Goal: Ask a question

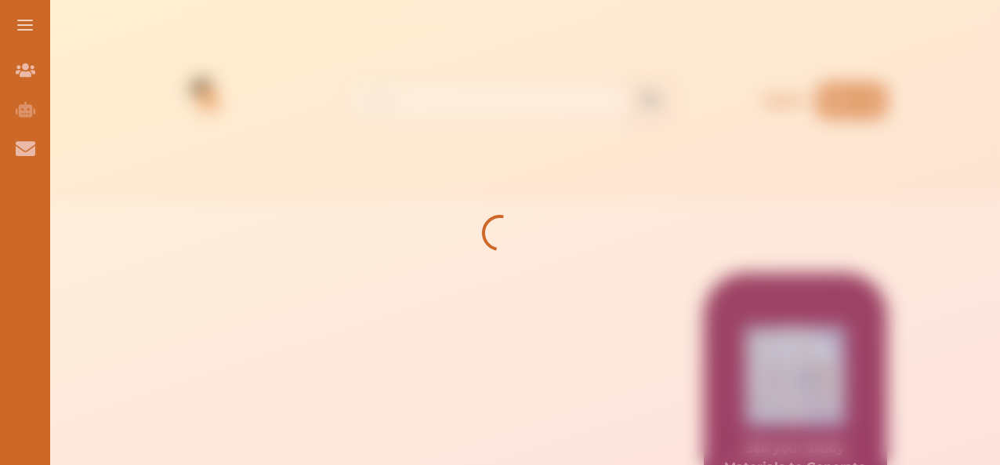
drag, startPoint x: 997, startPoint y: 121, endPoint x: 1001, endPoint y: 145, distance: 24.6
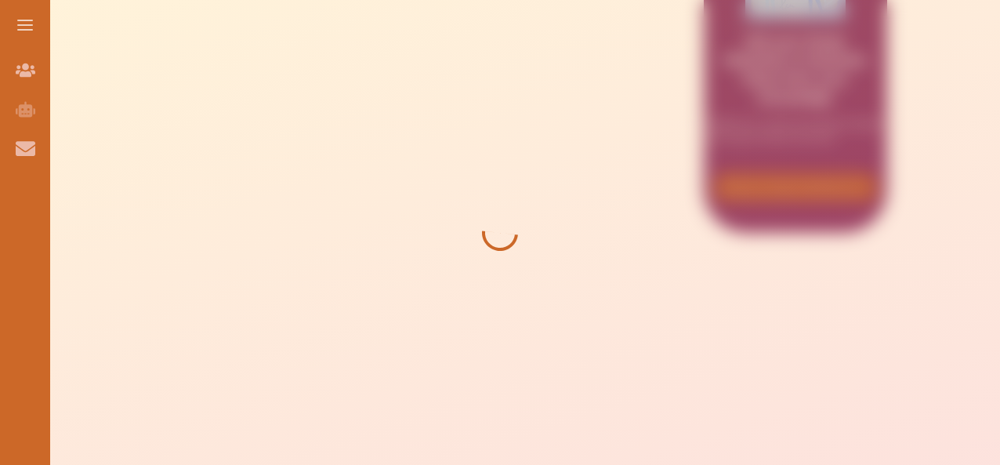
click at [989, 58] on div at bounding box center [500, 232] width 1000 height 465
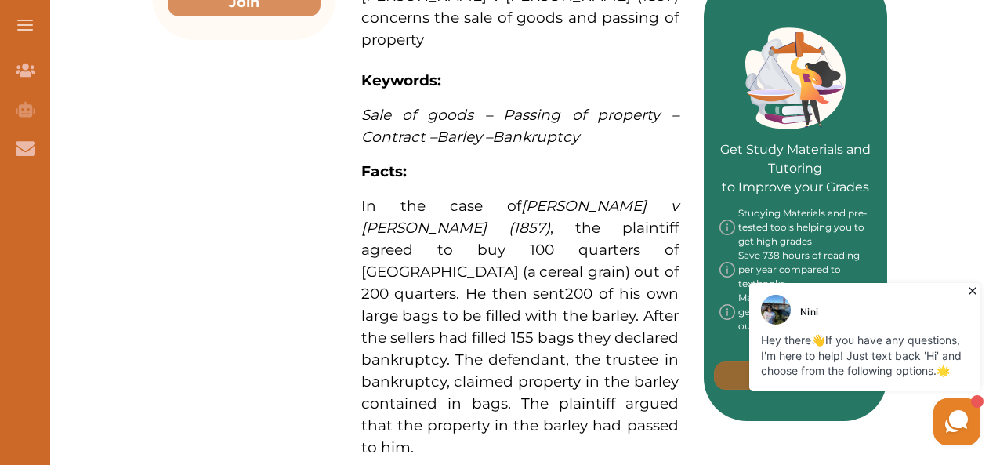
scroll to position [741, 0]
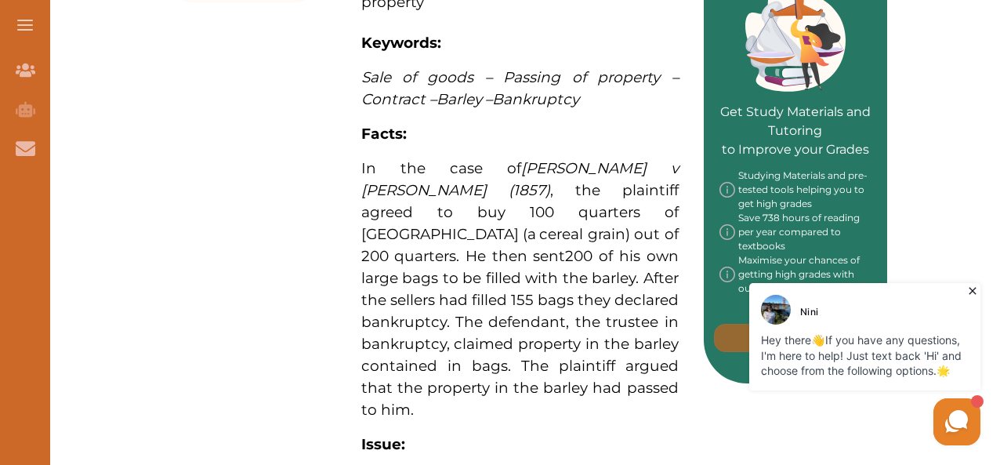
drag, startPoint x: 361, startPoint y: 73, endPoint x: 452, endPoint y: 223, distance: 175.5
click at [452, 223] on p "[PERSON_NAME] v [PERSON_NAME] (1857) concerns the sale of goods and passing of …" at bounding box center [520, 294] width 318 height 1114
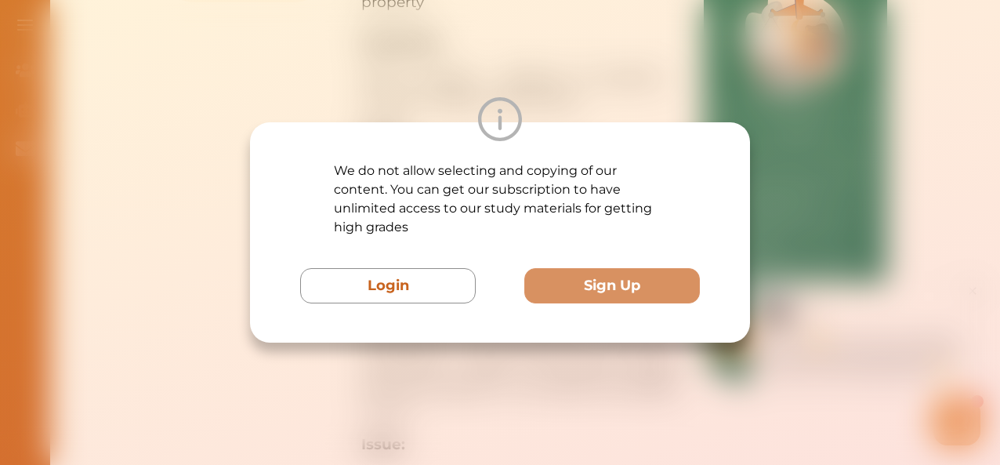
click at [696, 51] on div "We do not allow selecting and copying of our content. You can get our subscript…" at bounding box center [500, 232] width 1000 height 465
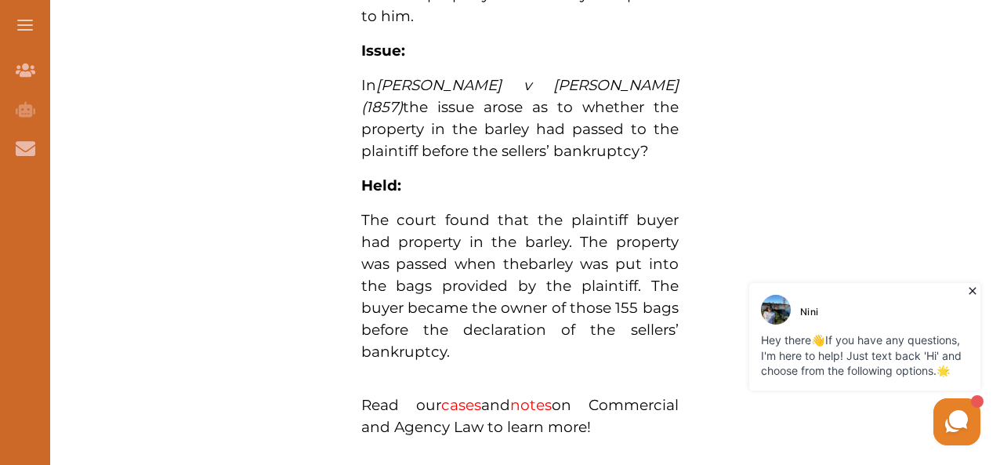
scroll to position [1135, 0]
click at [421, 279] on button "Login" at bounding box center [388, 285] width 176 height 35
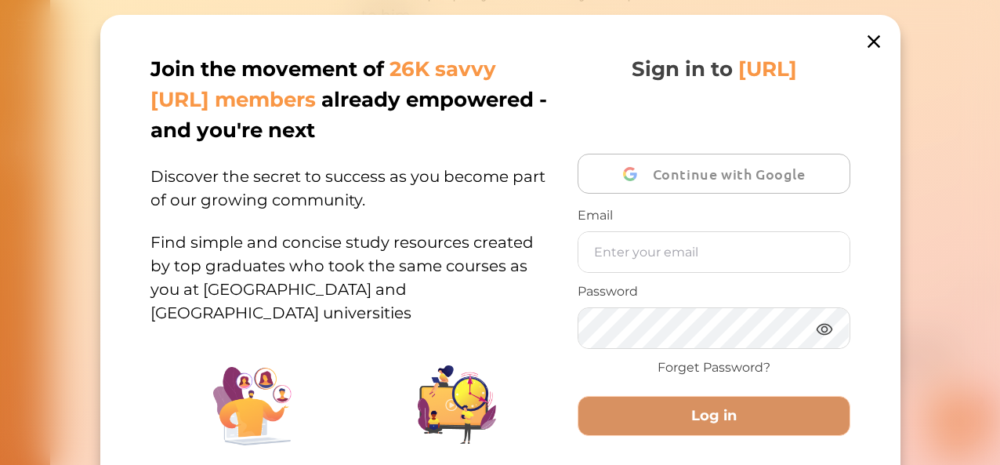
scroll to position [225, 0]
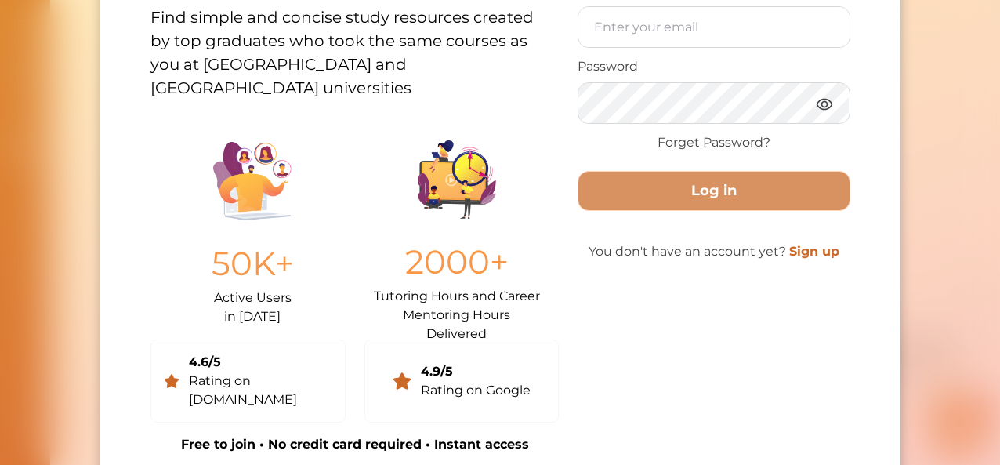
click at [986, 31] on div "Join the movement of 26K savvy [URL] members already empowered - and you're nex…" at bounding box center [500, 232] width 1000 height 465
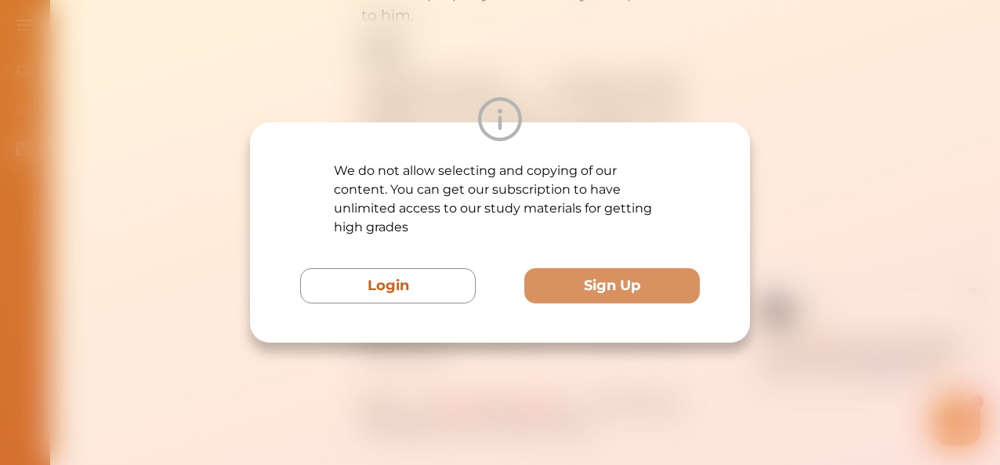
click at [655, 40] on div "We do not allow selecting and copying of our content. You can get our subscript…" at bounding box center [500, 232] width 1000 height 465
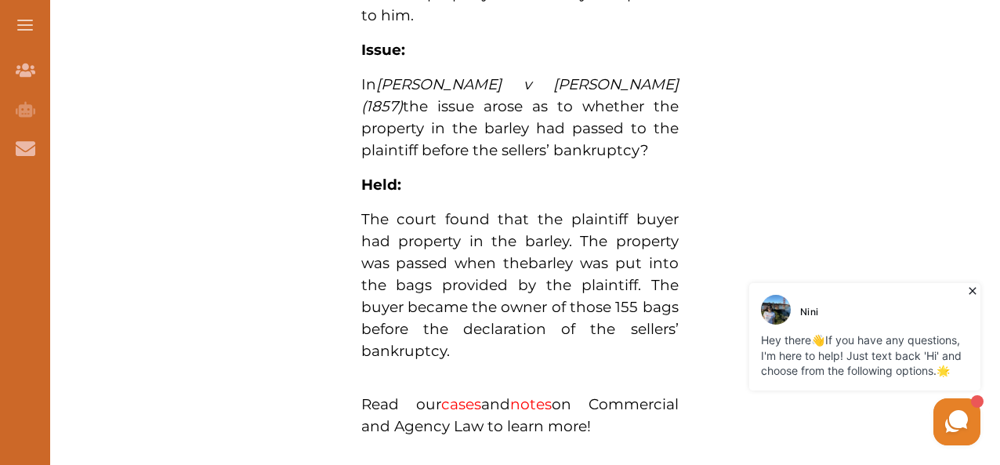
drag, startPoint x: 997, startPoint y: 214, endPoint x: 998, endPoint y: 203, distance: 11.0
click at [842, 329] on div "[PERSON_NAME] Hey there 👋 If you have any questions, I'm here to help! Just tex…" at bounding box center [865, 336] width 231 height 107
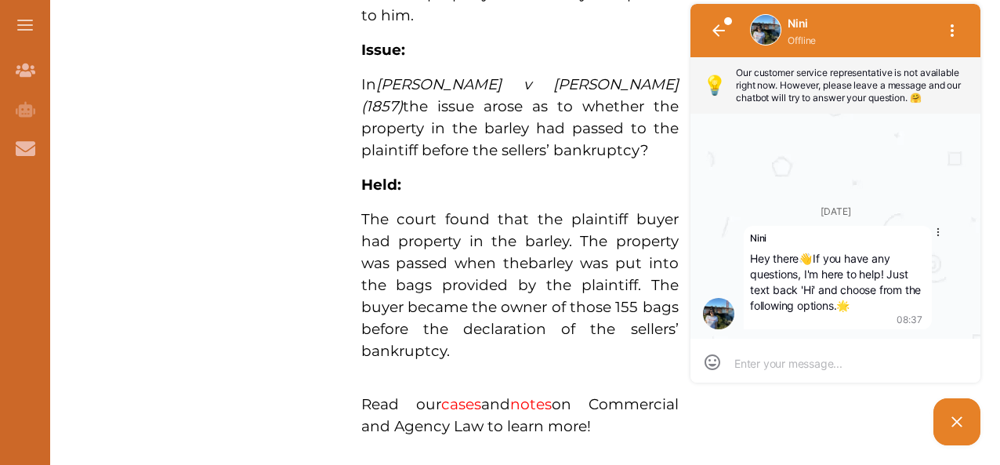
scroll to position [0, 0]
click at [754, 29] on img at bounding box center [766, 30] width 30 height 30
click at [938, 28] on button "button" at bounding box center [953, 31] width 38 height 38
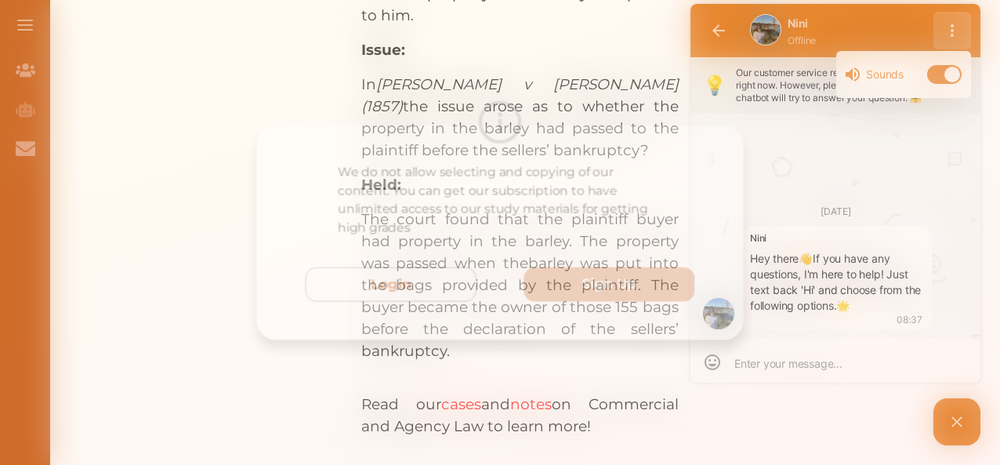
click at [794, 92] on div "We do not allow selecting and copying of our content. You can get our subscript…" at bounding box center [500, 232] width 1000 height 465
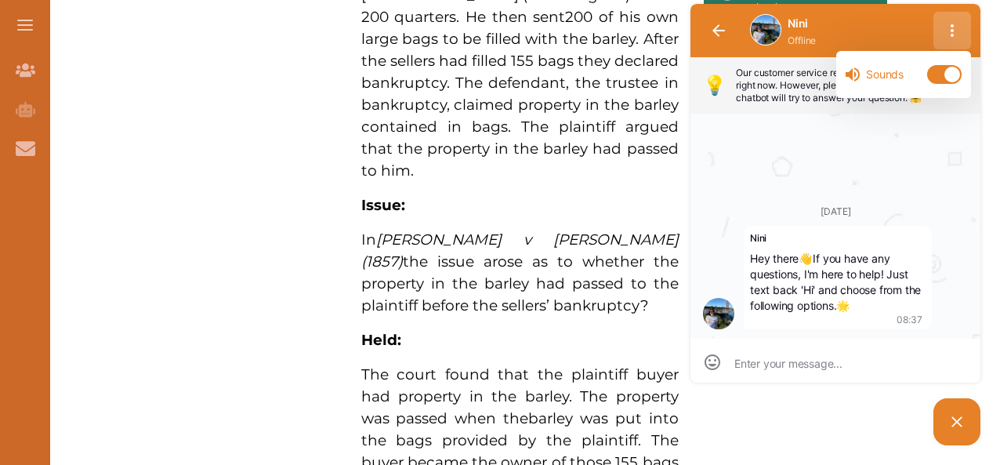
scroll to position [979, 0]
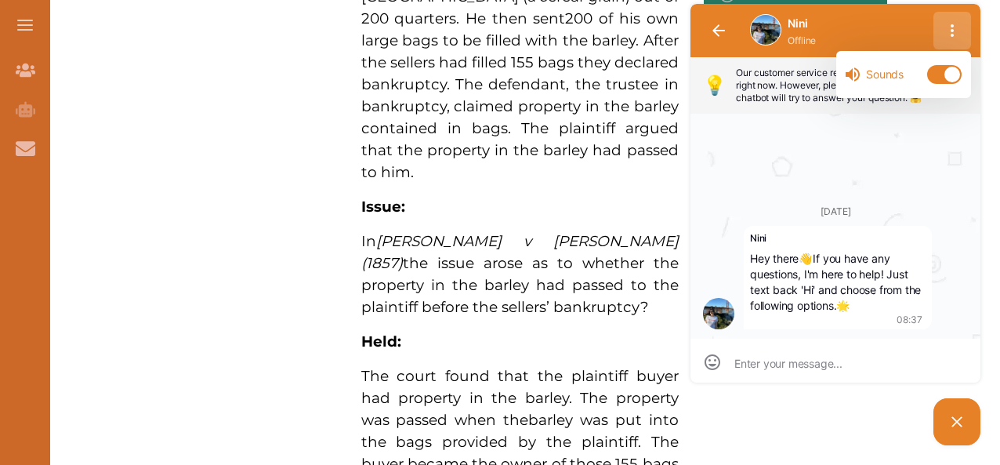
click at [507, 238] on p "In [PERSON_NAME] v [PERSON_NAME] (1857) the issue arose as to whether the prope…" at bounding box center [520, 275] width 318 height 88
click at [606, 114] on div at bounding box center [500, 119] width 500 height 44
click at [278, 107] on div at bounding box center [500, 119] width 500 height 44
click at [521, 105] on img at bounding box center [500, 119] width 44 height 44
click at [491, 117] on img at bounding box center [500, 119] width 44 height 44
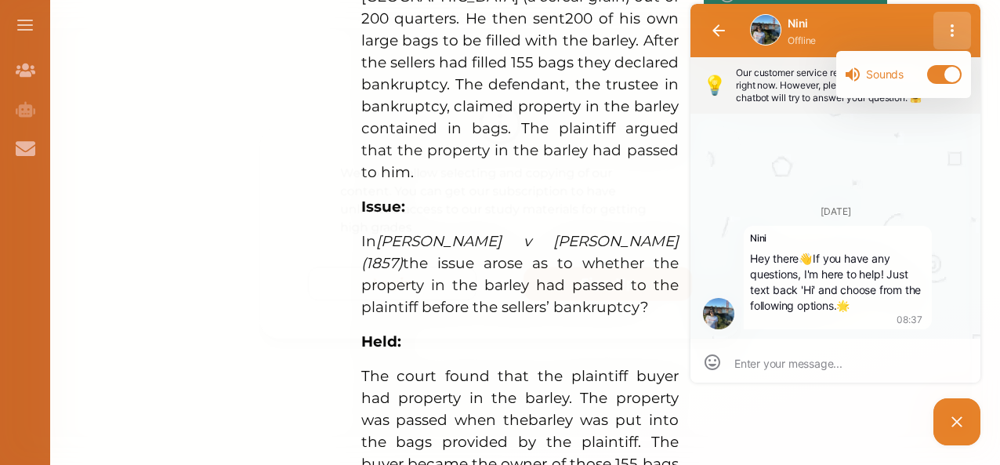
click at [472, 126] on div at bounding box center [500, 119] width 500 height 44
click at [618, 197] on p "We do not allow selecting and copying of our content. You can get our subscript…" at bounding box center [500, 199] width 333 height 75
click at [402, 314] on div "We do not allow selecting and copying of our content. You can get our subscript…" at bounding box center [500, 232] width 500 height 220
click at [772, 38] on div "We do not allow selecting and copying of our content. You can get our subscript…" at bounding box center [500, 232] width 1000 height 465
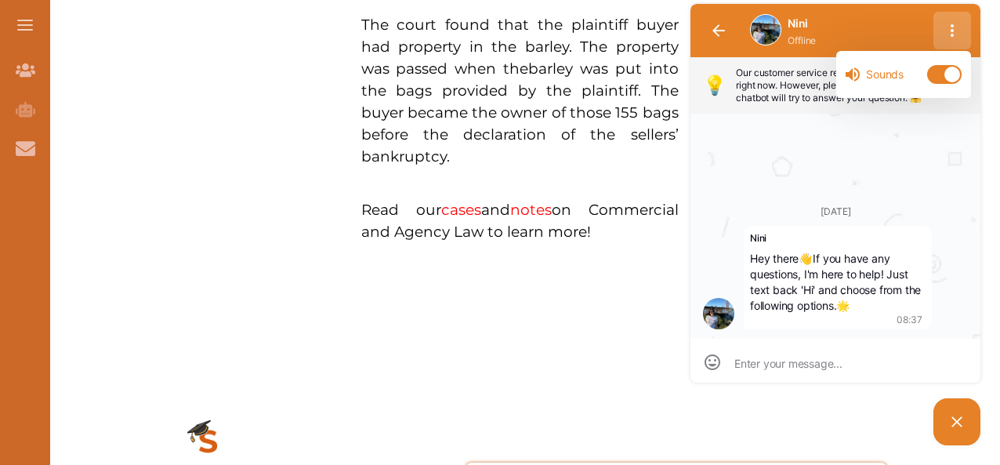
scroll to position [1266, 0]
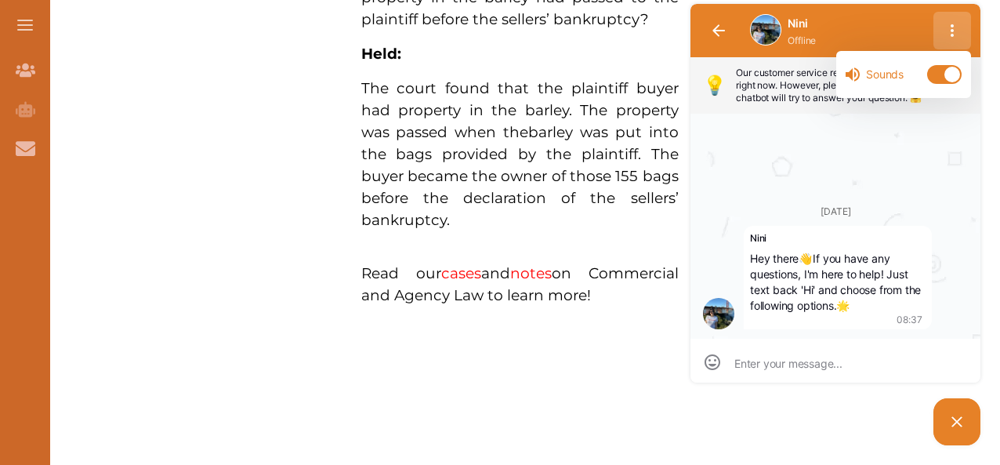
click at [822, 347] on div at bounding box center [836, 361] width 290 height 44
click at [819, 353] on div at bounding box center [836, 361] width 290 height 44
type textarea "S"
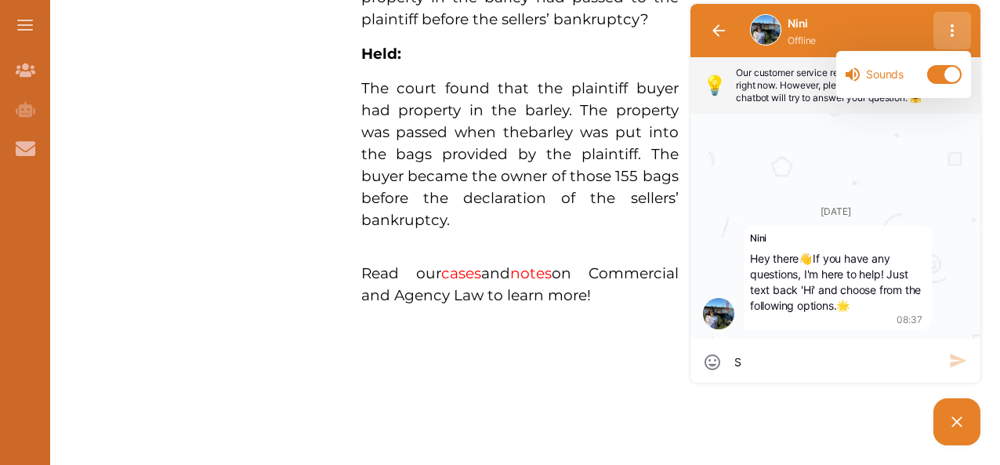
type textarea "SP"
type textarea "S"
type textarea "SO"
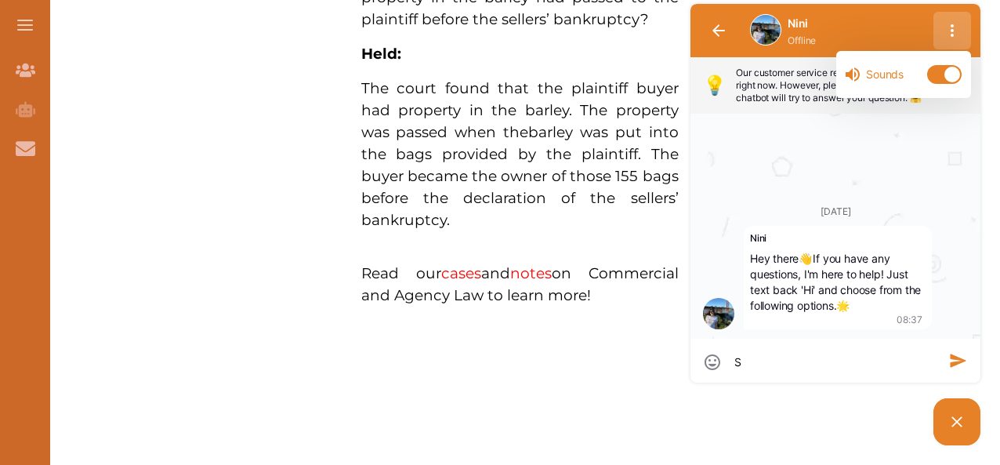
type textarea "SO"
type textarea "SO D"
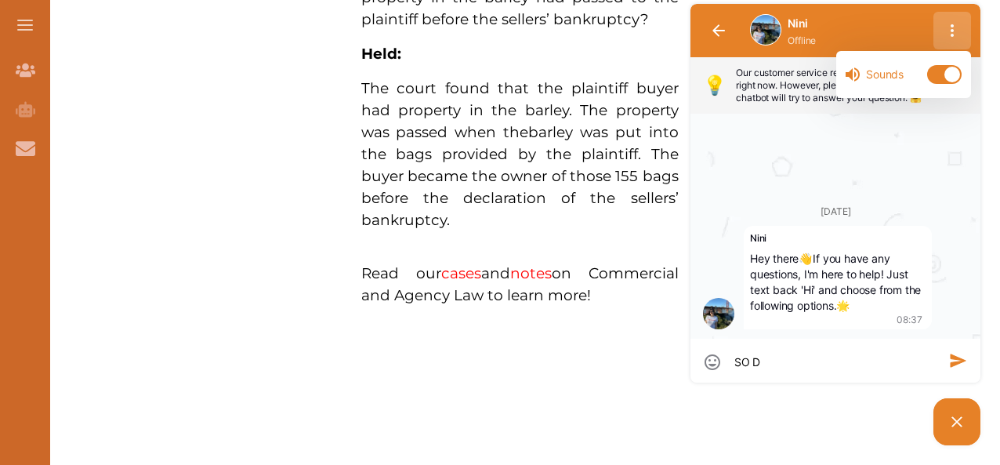
type textarea "SO DI"
type textarea "SO DID"
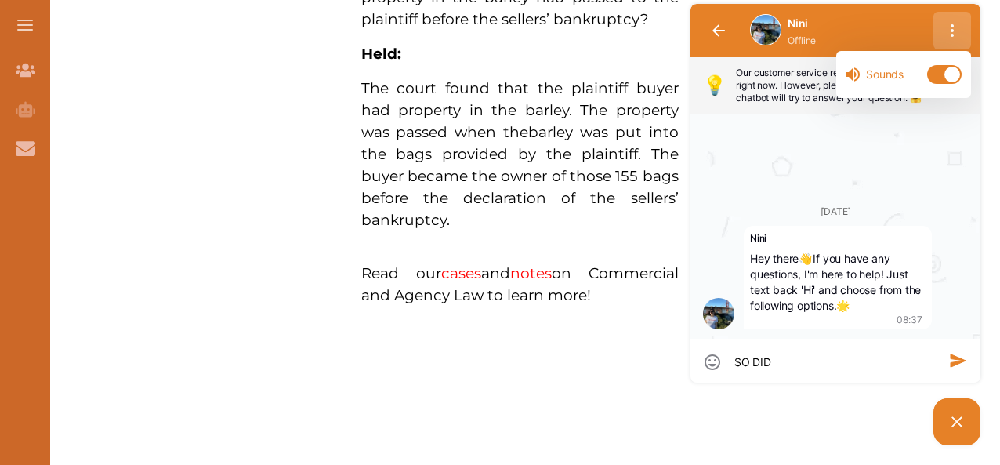
type textarea "SO DID"
type textarea "SO DID U"
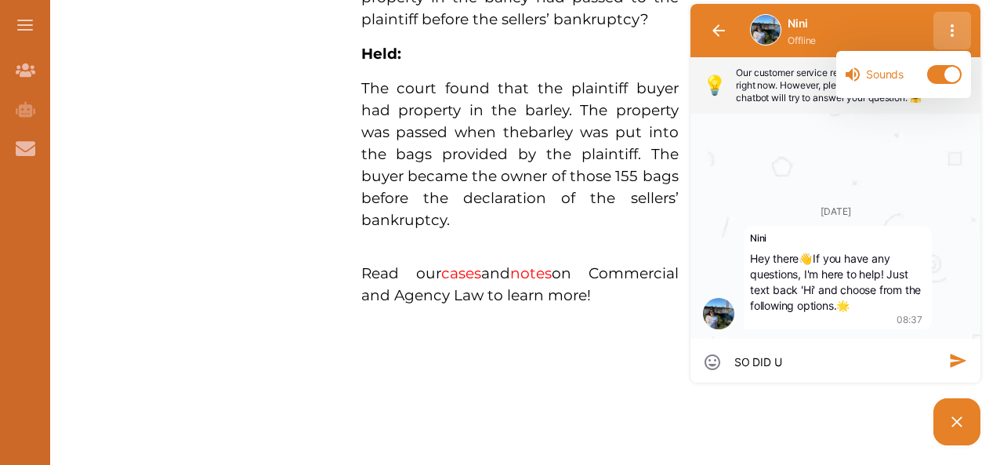
type textarea "SO DID U T"
type textarea "SO DID U TA"
type textarea "SO DID U TAK"
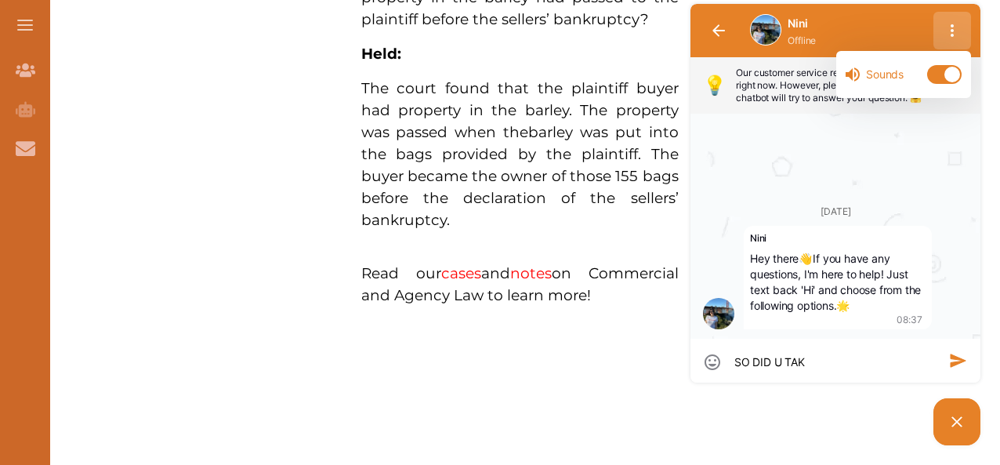
type textarea "SO DID U TAK"
type textarea "SO DID U TAKE"
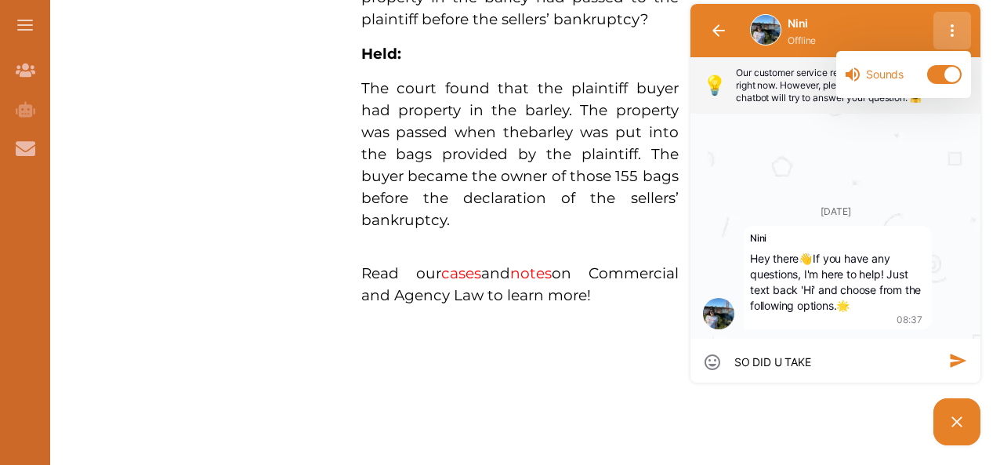
type textarea "SO DID U TAKE C"
type textarea "SO DID U TAKE CA"
type textarea "SO DID U TAKE CAS"
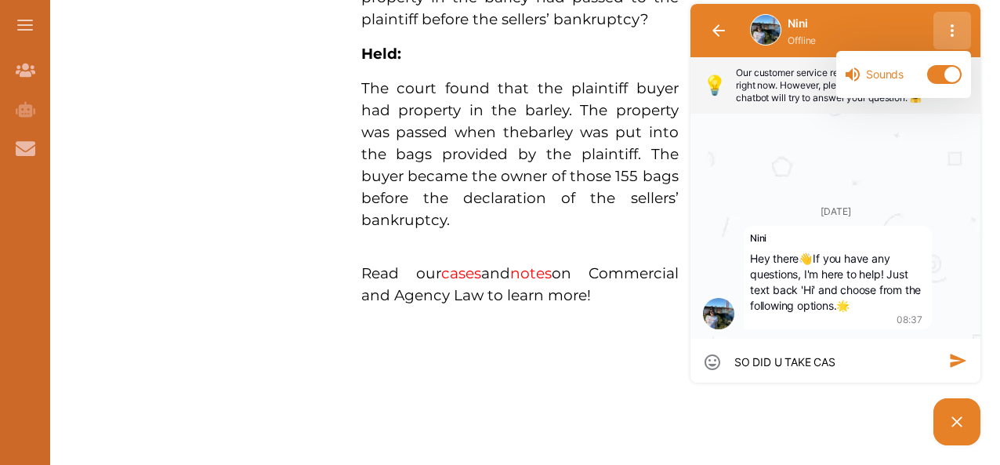
type textarea "SO DID U TAKE CAS"
type textarea "SO DID U TAKE CASE"
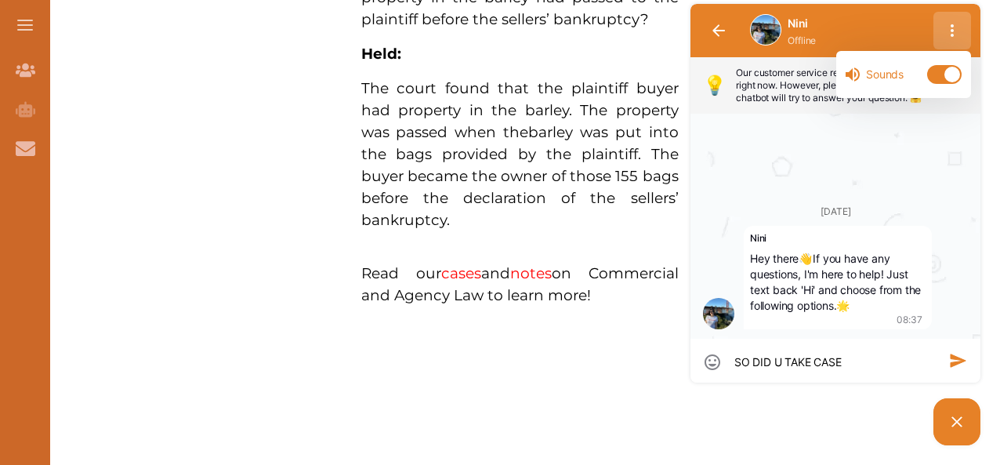
type textarea "SO DID U TAKE CASE L"
type textarea "SO DID U TAKE CASE LA"
type textarea "SO DID U TAKE CASE LAW"
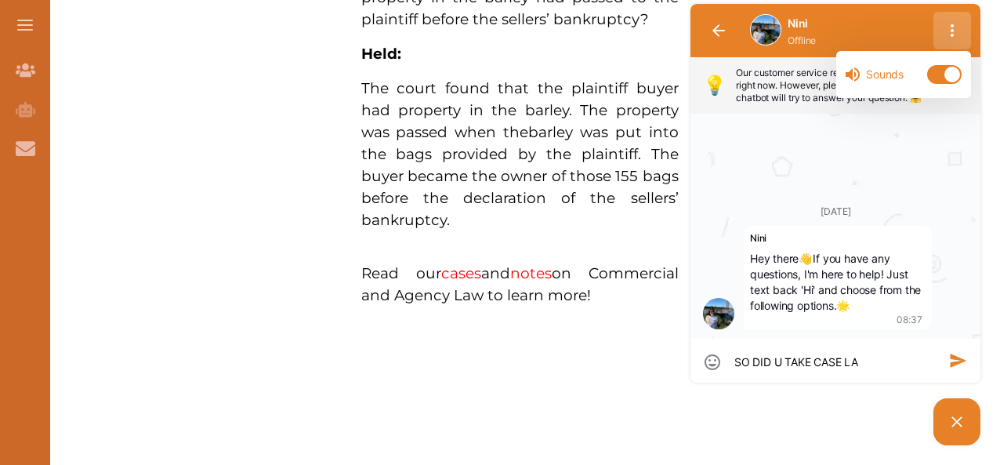
type textarea "SO DID U TAKE CASE LAW"
type textarea "SO DID U TAKE CASE LAWS"
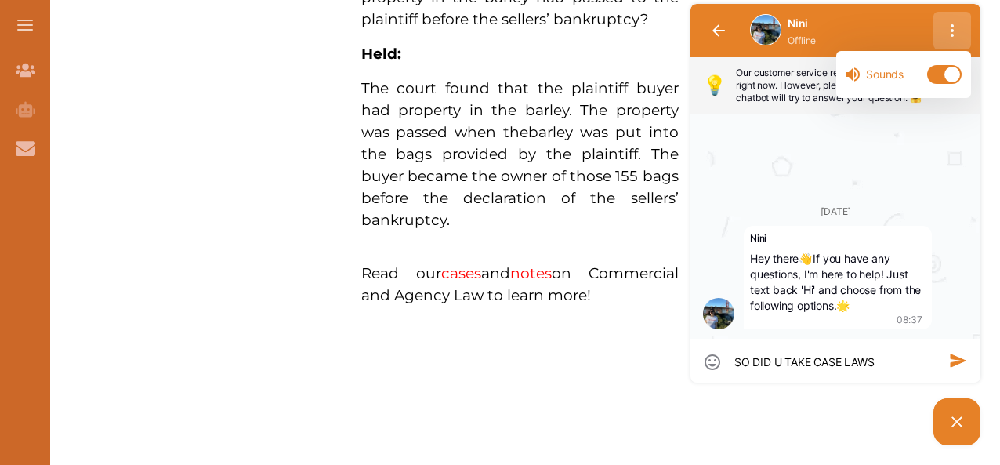
type textarea "SO DID U TAKE CASE LAWS F"
type textarea "SO DID U TAKE CASE LAWS FR"
type textarea "SO DID U TAKE CASE LAWS FRO"
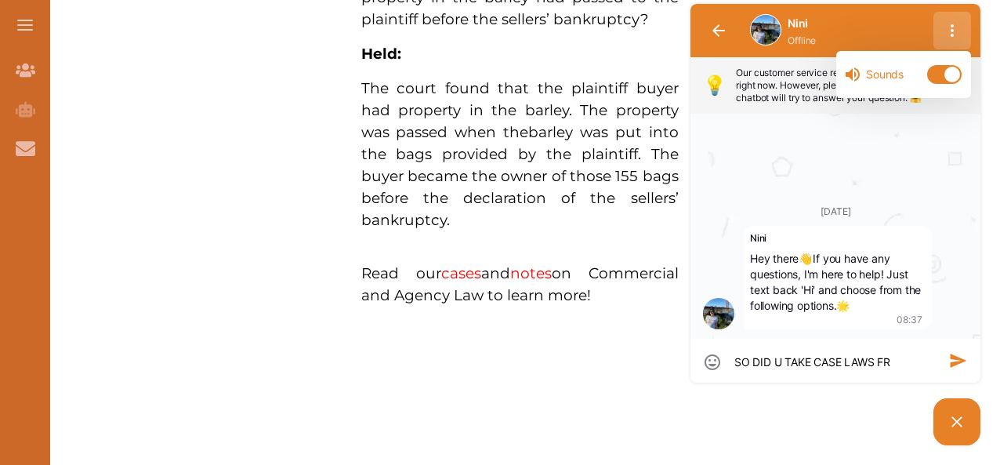
type textarea "SO DID U TAKE CASE LAWS FRO"
type textarea "SO DID U TAKE CASE LAWS FROM"
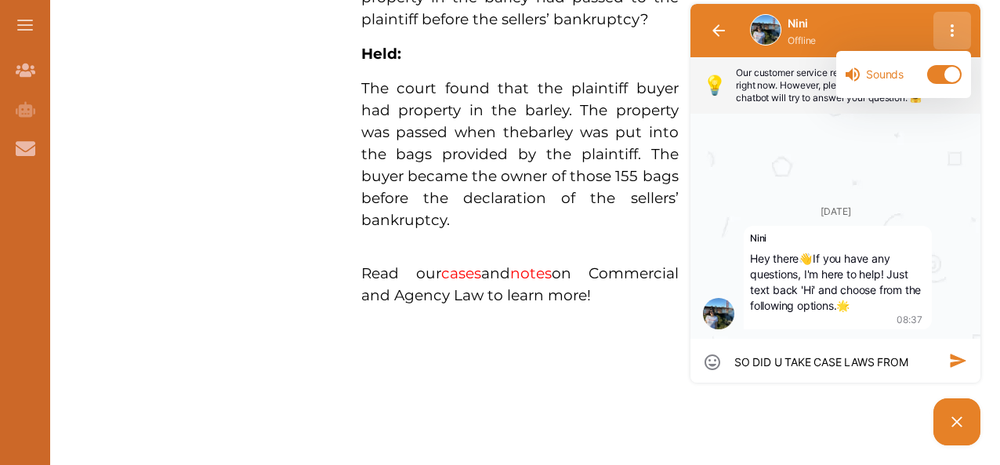
type textarea "SO DID U TAKE CASE LAWS FROM S"
type textarea "SO DID U TAKE CASE LAWS FROM SS"
type textarea "SO DID U TAKE CASE LAWS FROM SSC"
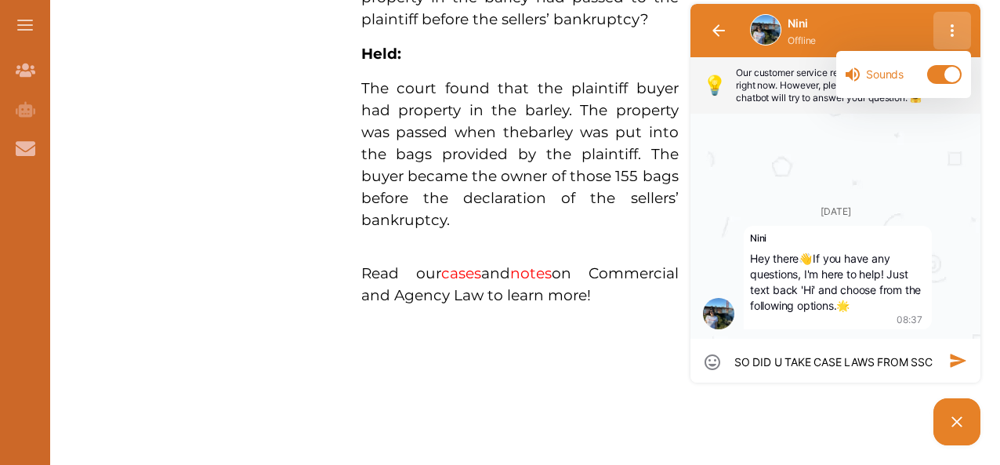
type textarea "SO DID U TAKE CASE LAWS FROM SSC"
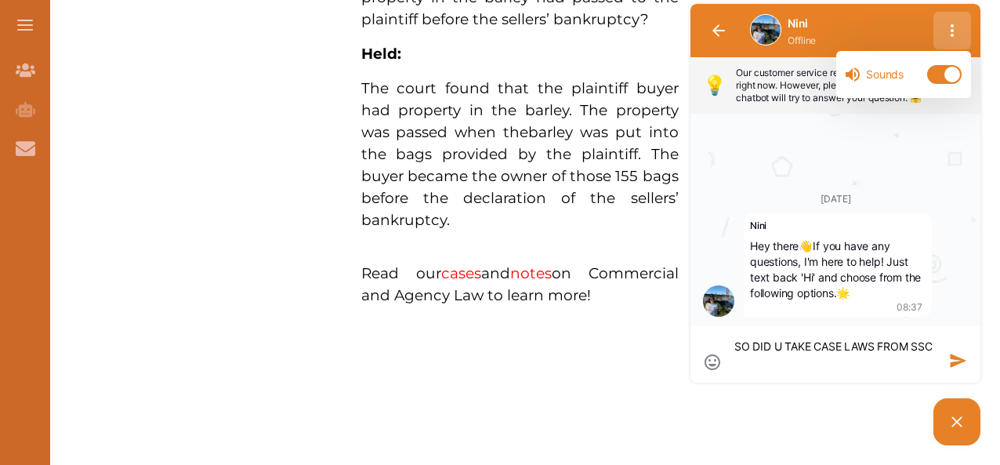
type textarea "SO DID U TAKE CASE LAWS FROM SSC"
type textarea "SO DID U TAKE CASE LAWS FROM SSC L"
type textarea "SO DID U TAKE CASE LAWS FROM SSC"
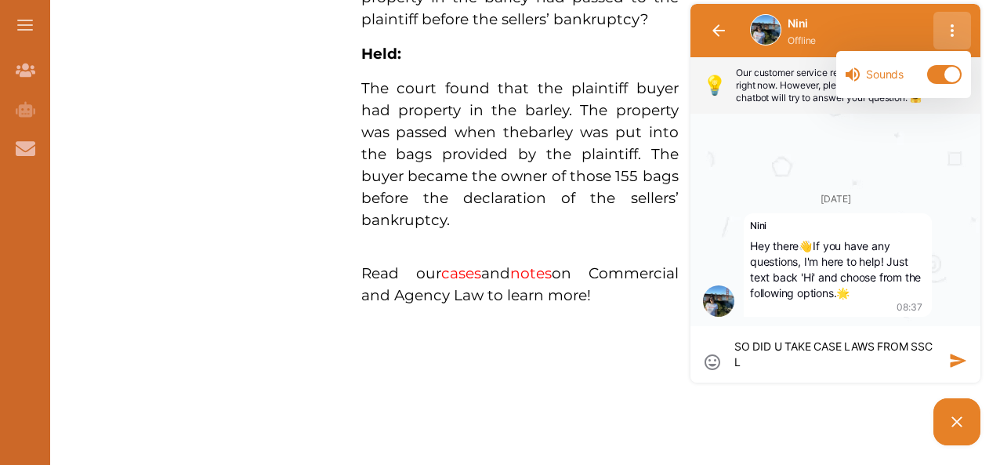
type textarea "SO DID U TAKE CASE LAWS FROM SSC"
type textarea "SO DID U TAKE CASE LAWS FROM SSC O"
type textarea "SO DID U TAKE CASE LAWS FROM [GEOGRAPHIC_DATA] ON"
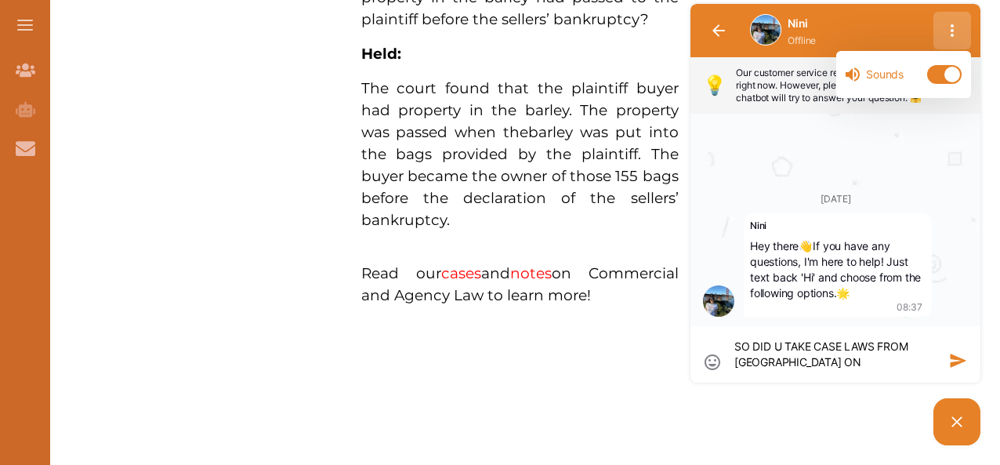
type textarea "SO DID U TAKE CASE LAWS FROM SSC ONL"
type textarea "SO DID U TAKE CASE LAWS FROM [GEOGRAPHIC_DATA] ONLI"
type textarea "SO DID U TAKE CASE LAWS FROM SSC ONLIN"
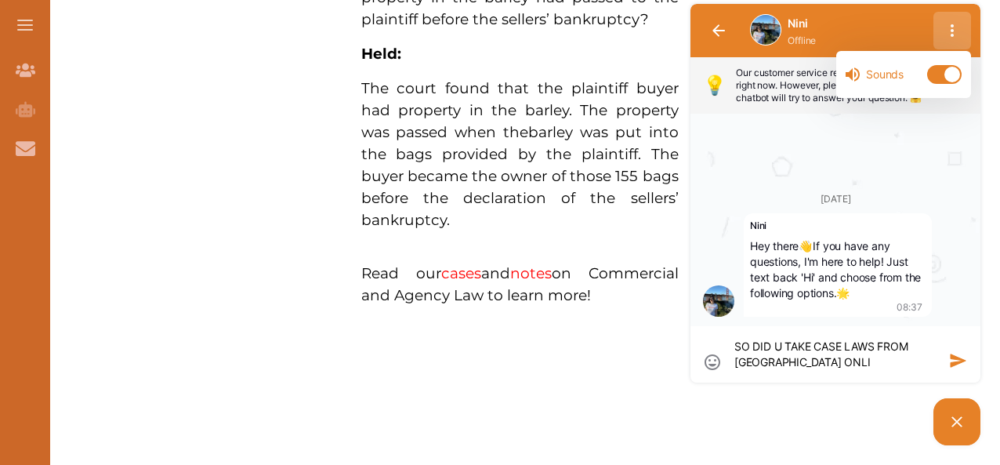
type textarea "SO DID U TAKE CASE LAWS FROM SSC ONLIN"
type textarea "SO DID U TAKE CASE LAWS FROM SSC ONLINE"
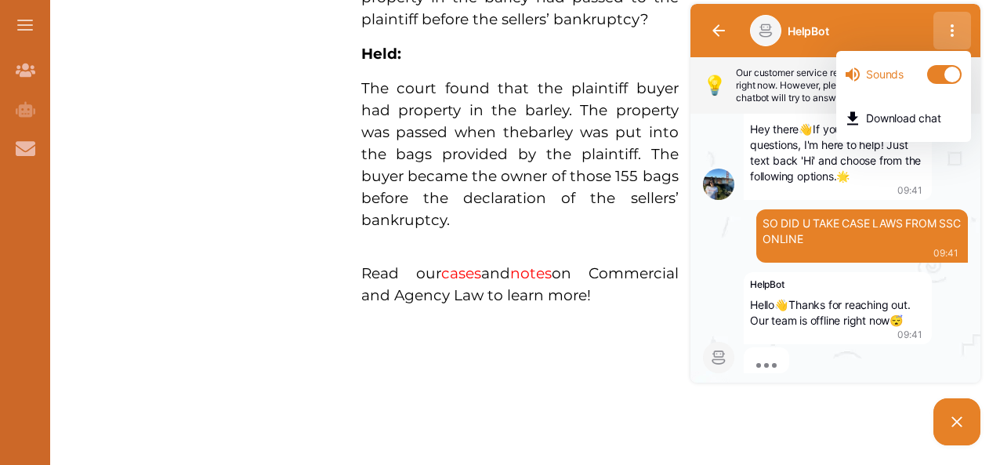
scroll to position [119, 0]
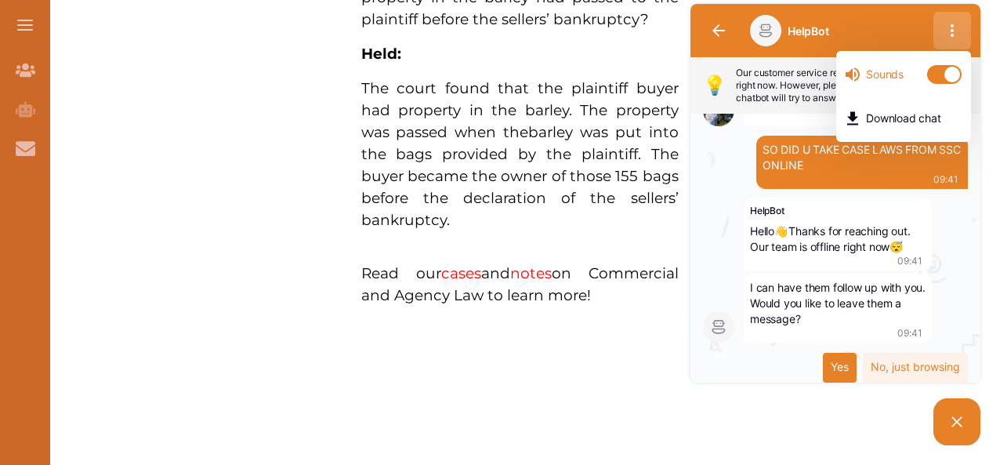
click at [838, 364] on div "Yes" at bounding box center [840, 368] width 34 height 30
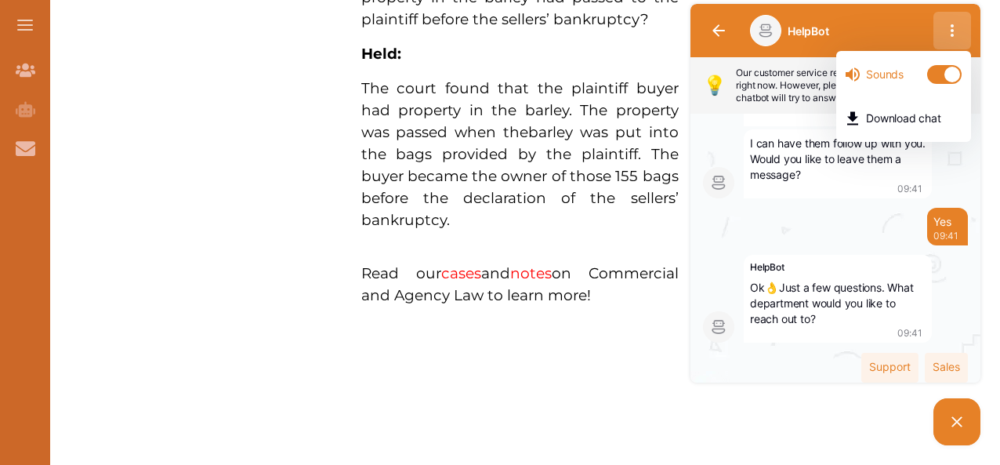
scroll to position [263, 0]
click at [866, 369] on div "Support" at bounding box center [890, 368] width 57 height 30
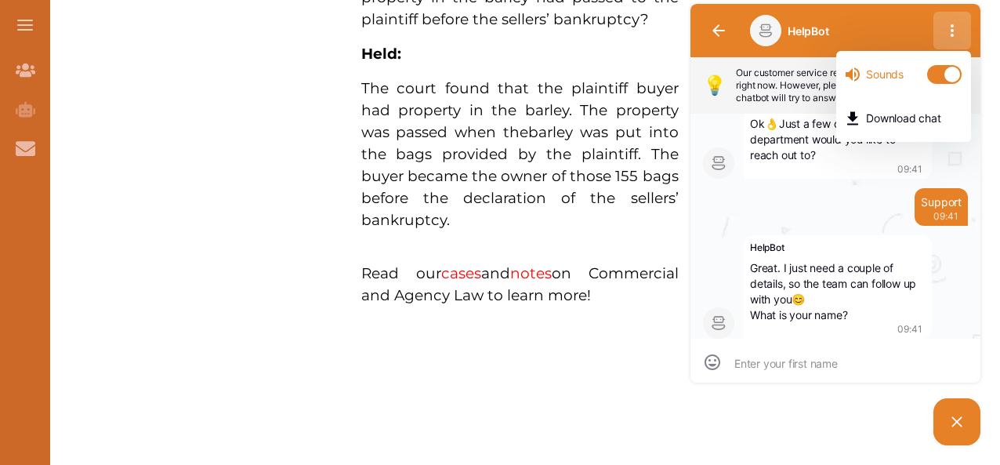
scroll to position [0, 0]
type textarea "D"
type textarea "DO"
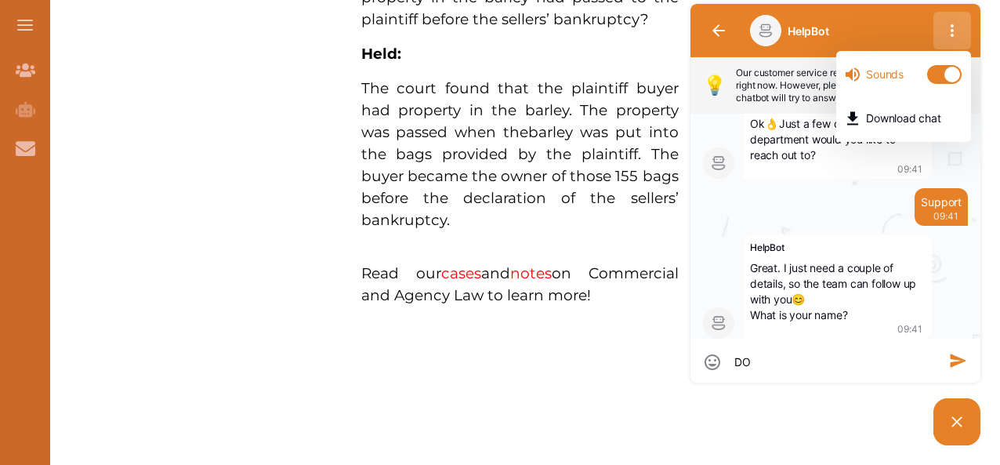
type textarea "DON"
type textarea "DONK"
type textarea "DONKE"
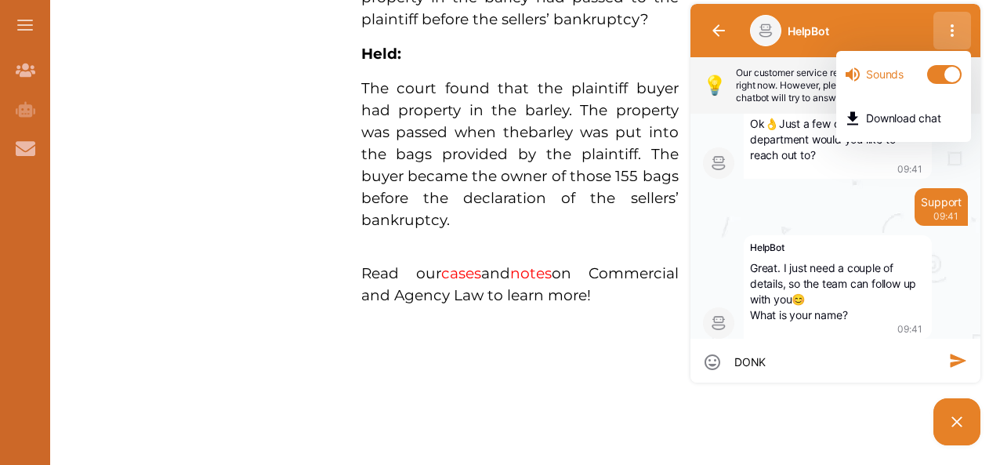
type textarea "DONKE"
type textarea "DONKEY"
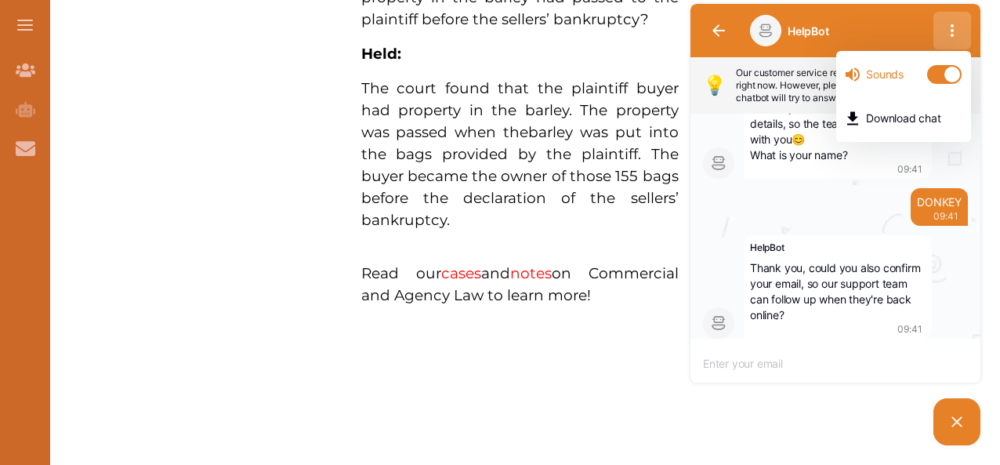
type textarea "H"
type textarea "HE"
type textarea "HEL"
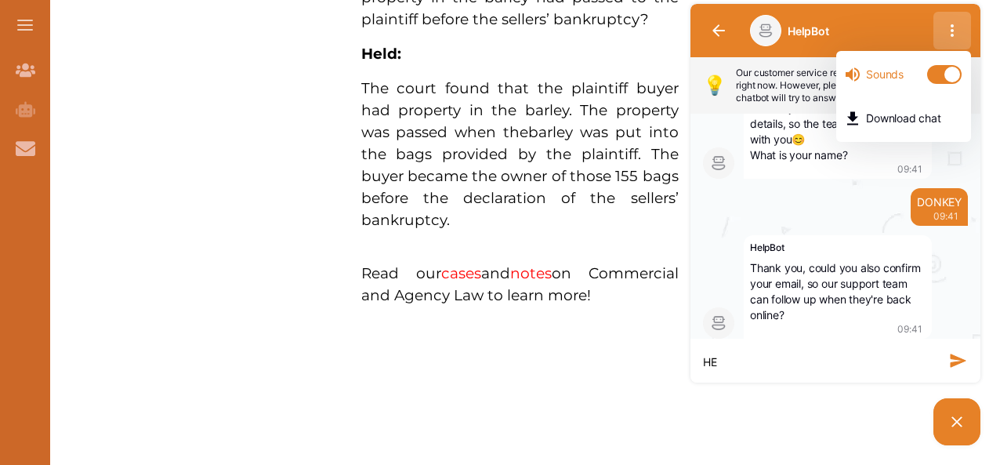
type textarea "HEL"
type textarea "HELP"
type textarea "HELPB"
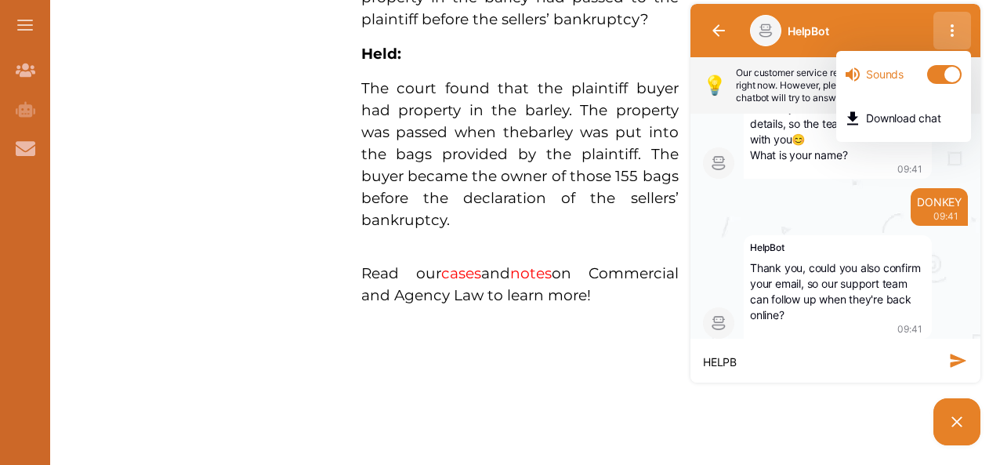
type textarea "HELPBT"
type textarea "HELPB"
type textarea "HELPBO"
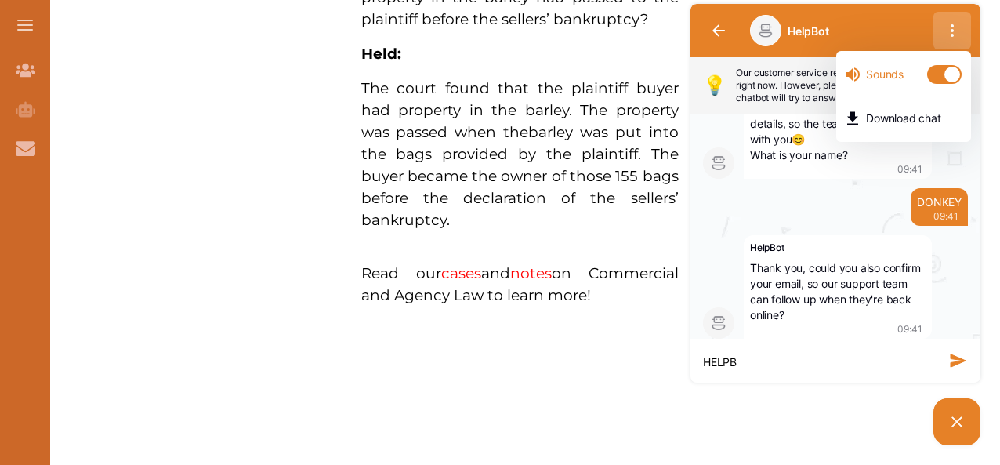
type textarea "HELPBO"
type textarea "HELPBOT"
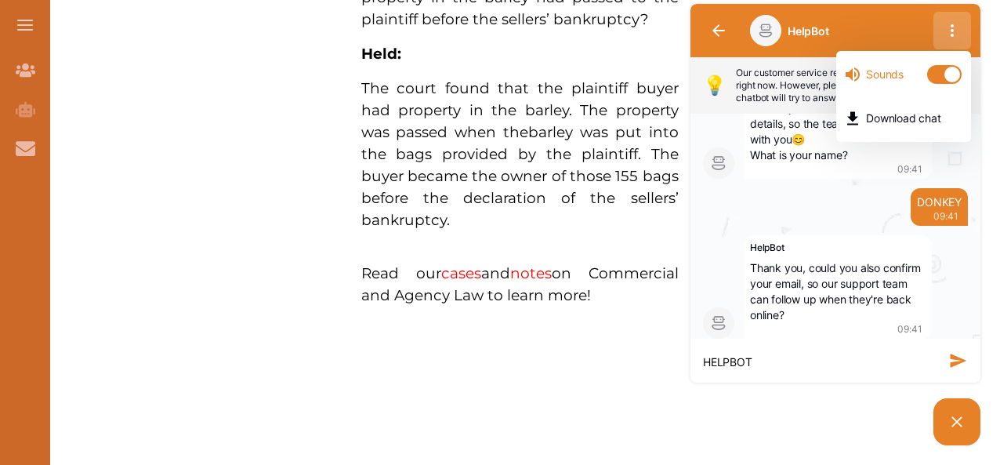
type textarea "HELPBOT 2"
type textarea "HELPBOT"
type textarea "HELPBOT q"
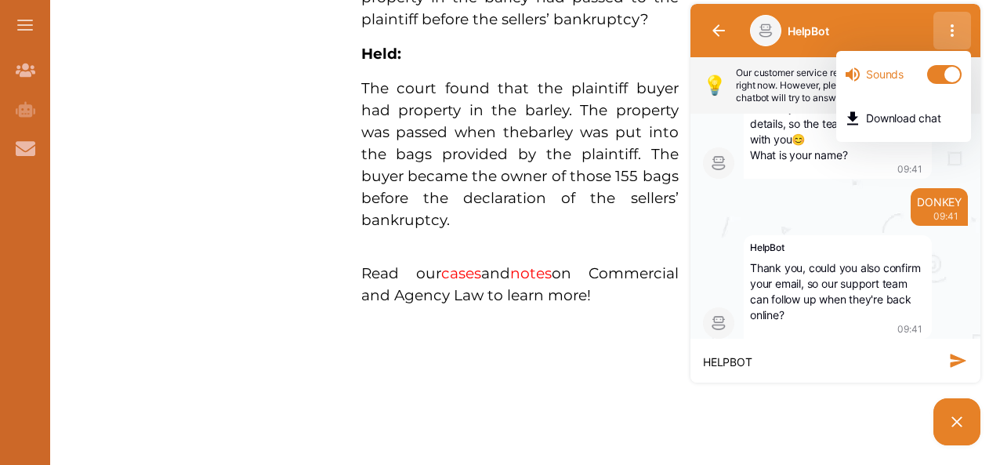
type textarea "HELPBOT q"
type textarea "HELPBOT"
type textarea "HELPBOT @"
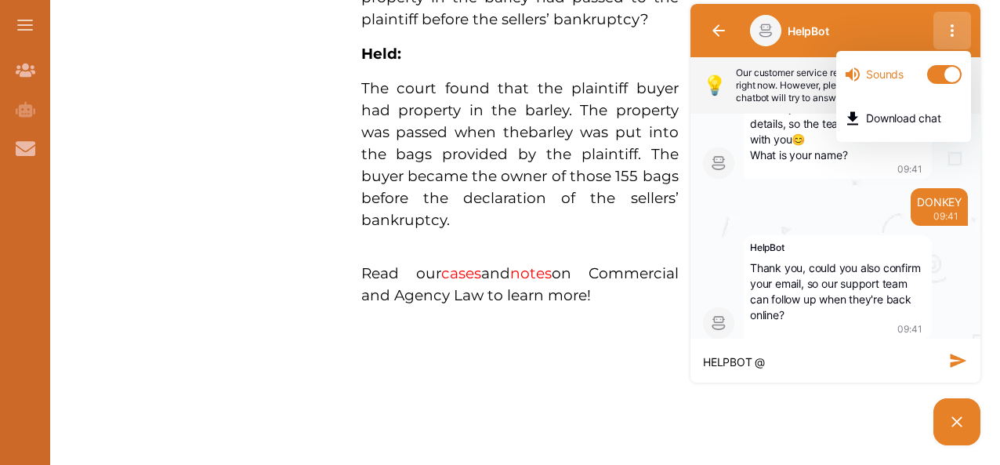
type textarea "HELPBOT @G"
type textarea "HELPBOT @[GEOGRAPHIC_DATA]"
type textarea "HELPBOT @GAM"
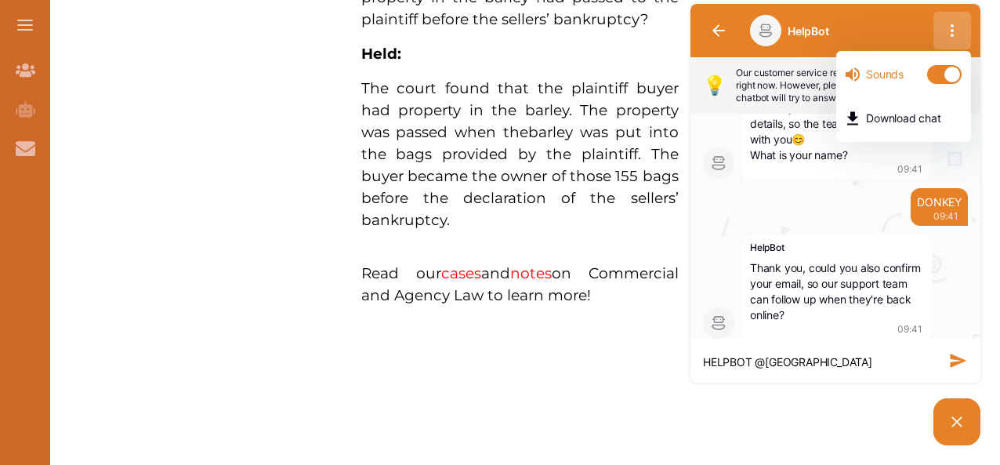
type textarea "HELPBOT @GAM"
type textarea "HELPBOT @GAMI"
type textarea "HELPBOT @GAM"
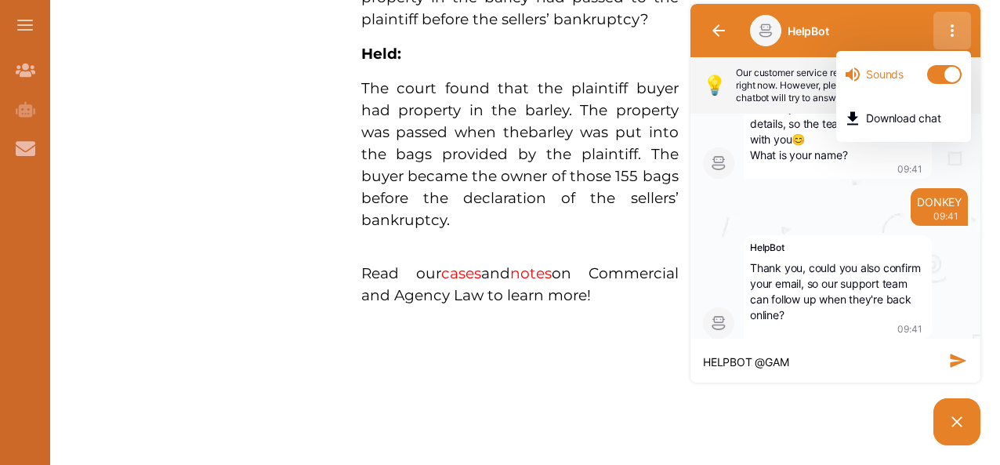
type textarea "HELPBOT @[GEOGRAPHIC_DATA]"
type textarea "HELPBOT @G"
type textarea "HELPBOT @GM"
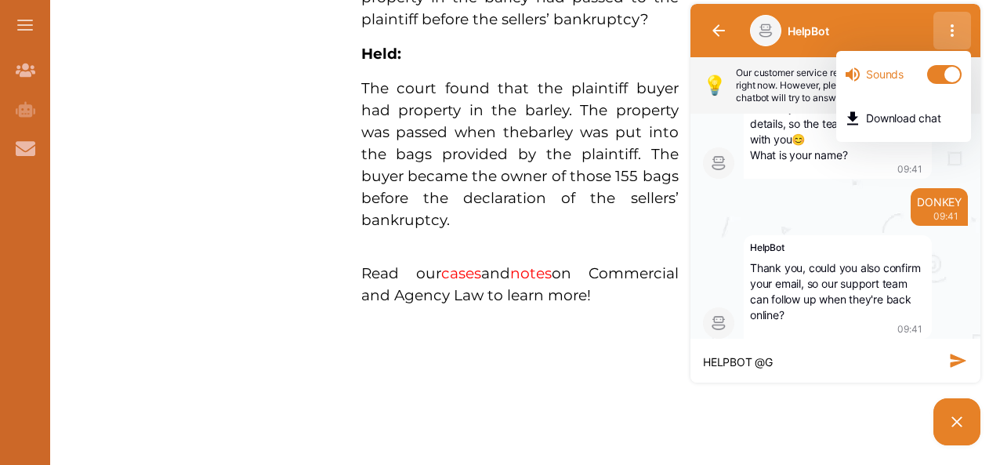
type textarea "HELPBOT @GM"
type textarea "HELPBOT @GMA"
type textarea "HELPBOT @GMAI"
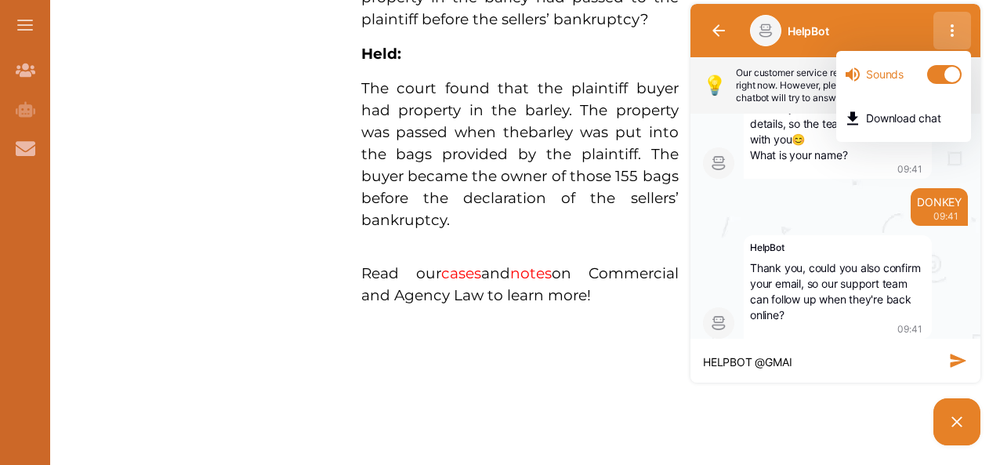
type textarea "HELPBOT @GMAIL"
type textarea "HELPBOT @GMAIL."
type textarea "HELPBOT @GMAIL.C"
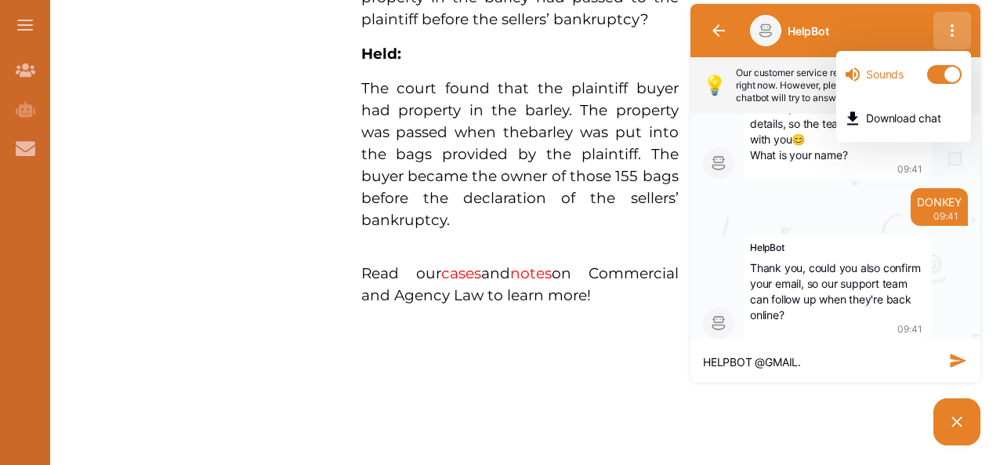
type textarea "HELPBOT @GMAIL.C"
type textarea "HELPBOT @[DOMAIN_NAME]"
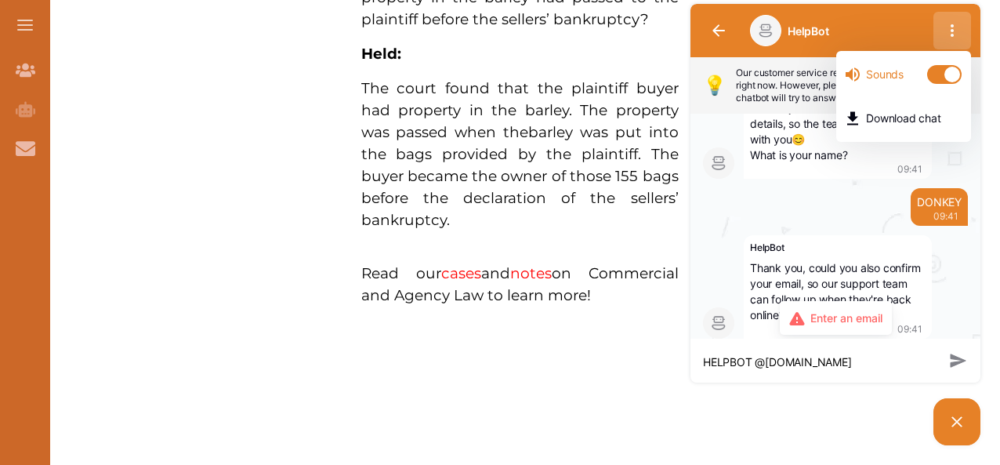
click at [768, 361] on textarea "HELPBOT @[DOMAIN_NAME]" at bounding box center [820, 362] width 234 height 16
click at [756, 358] on textarea "HELPBOT @[DOMAIN_NAME]" at bounding box center [820, 362] width 234 height 16
click at [754, 361] on textarea "HELPBOT @[DOMAIN_NAME]" at bounding box center [820, 362] width 234 height 16
type textarea "[EMAIL_ADDRESS][DOMAIN_NAME]"
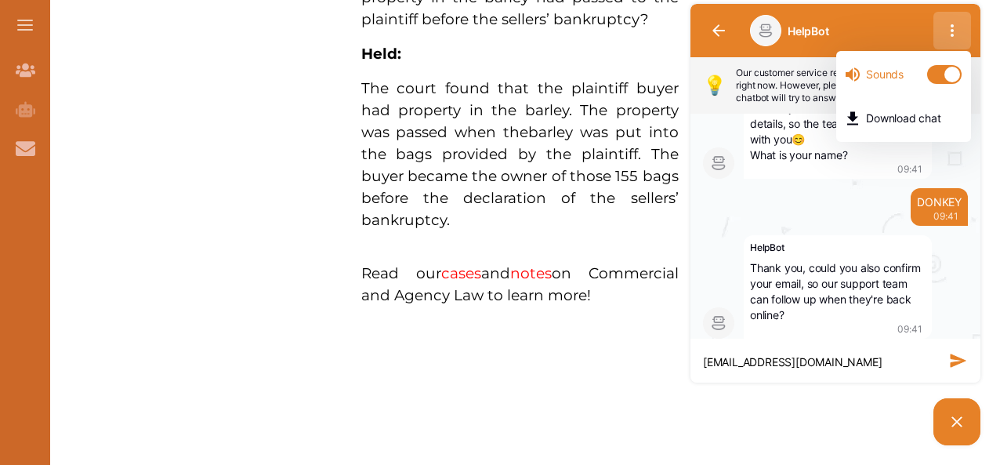
type textarea "[EMAIL_ADDRESS][DOMAIN_NAME]"
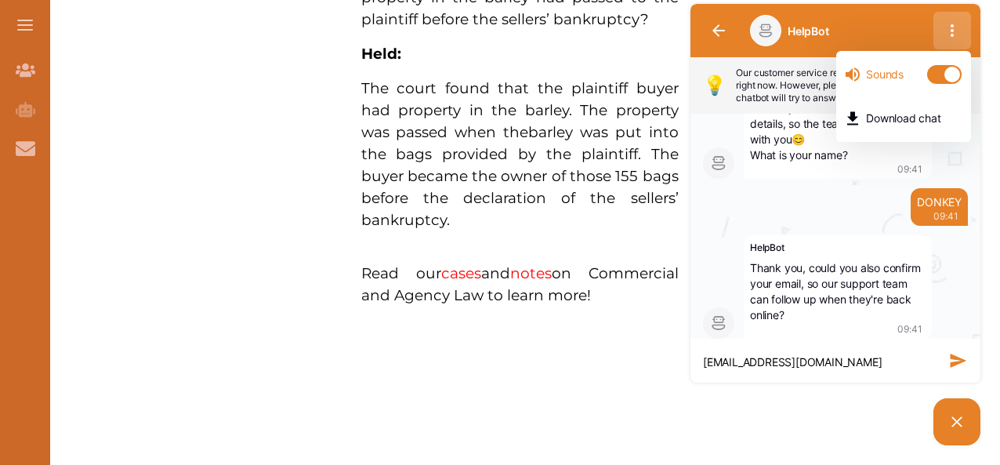
type textarea "[EMAIL_ADDRESS][DOMAIN_NAME]"
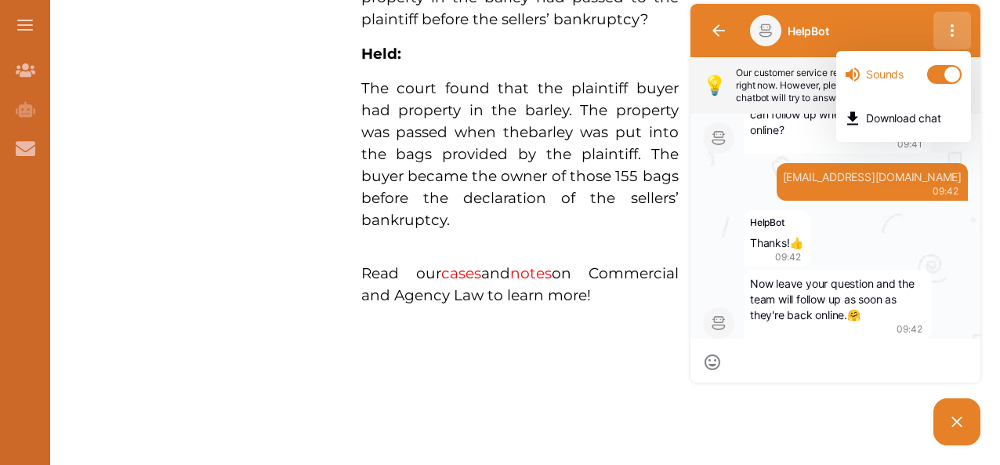
type textarea "O"
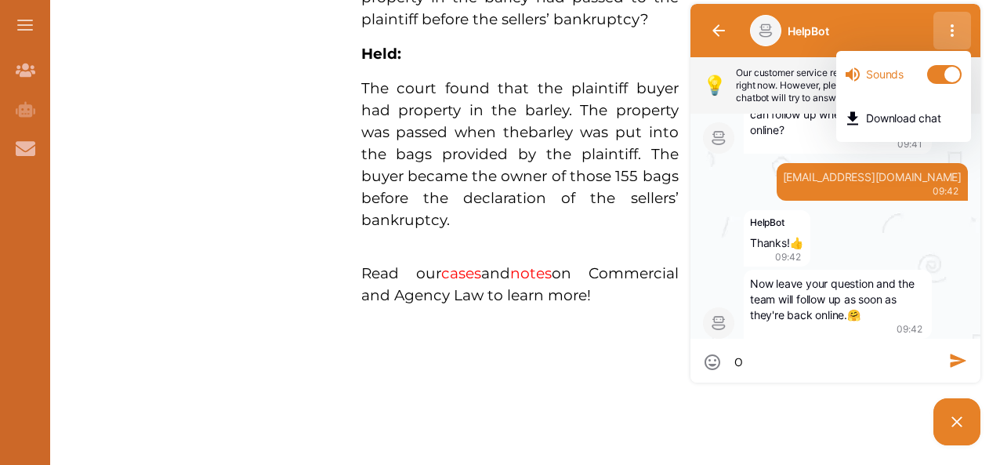
type textarea "O"
type textarea "S"
type textarea "SO"
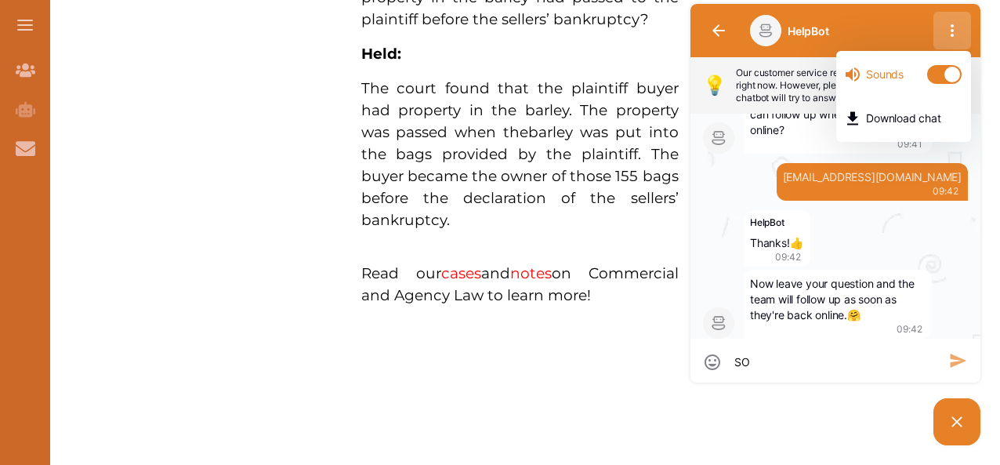
type textarea "SO"
type textarea "SO D"
type textarea "SO DI"
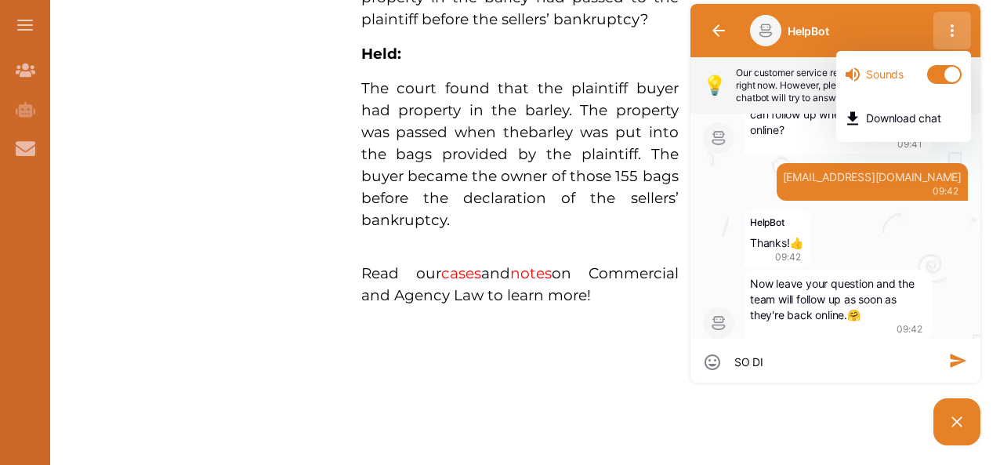
type textarea "SO DI"
type textarea "SO DID"
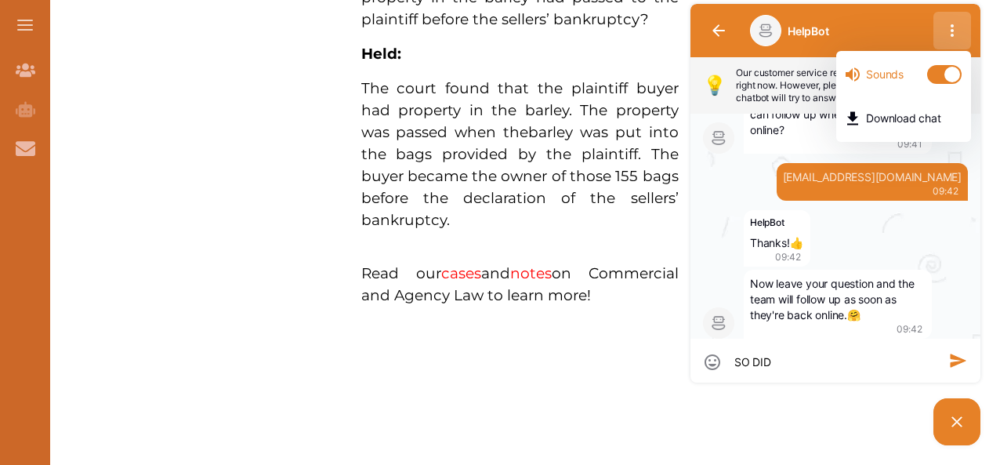
type textarea "SO DID U"
type textarea "SO DID U T"
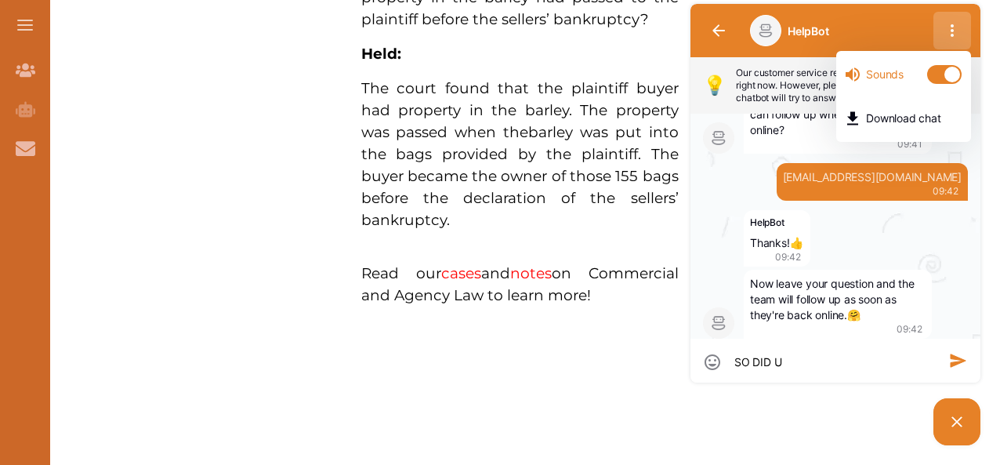
type textarea "SO DID U T"
type textarea "SO DID U TA"
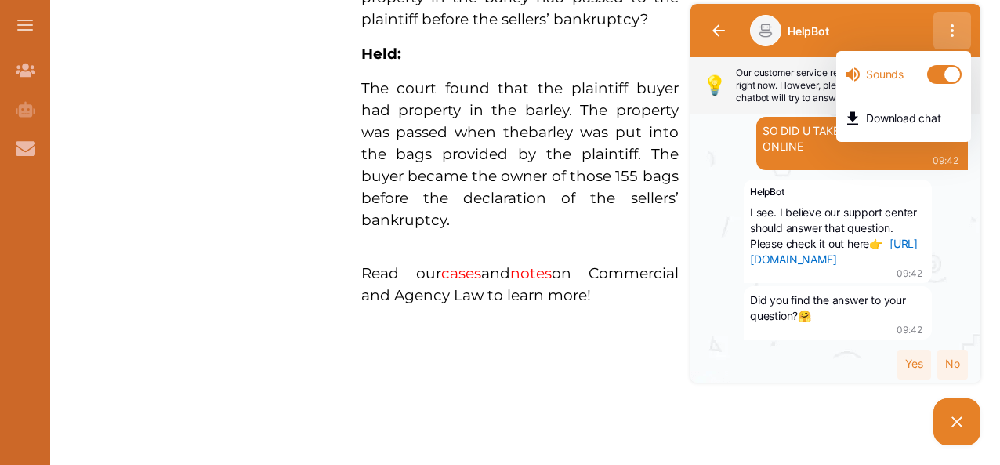
scroll to position [1032, 0]
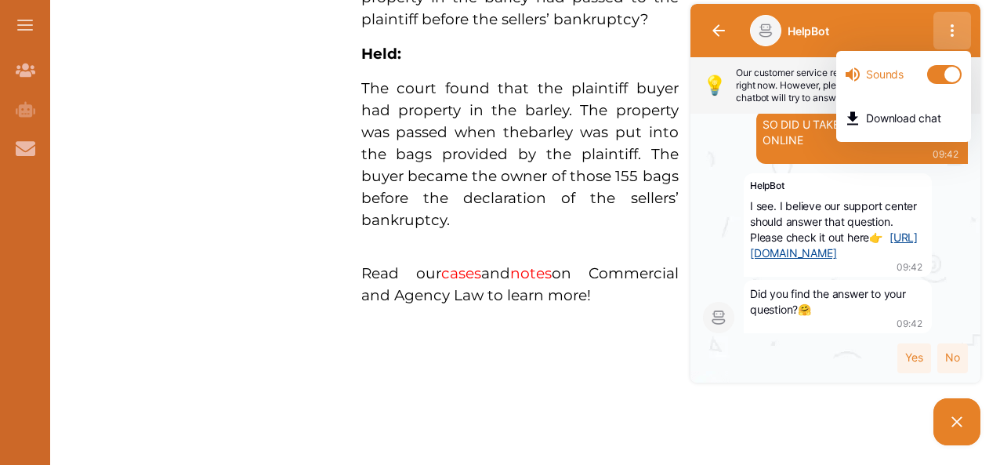
click at [801, 246] on link "[URL][DOMAIN_NAME]" at bounding box center [834, 245] width 168 height 29
